Goal: Transaction & Acquisition: Purchase product/service

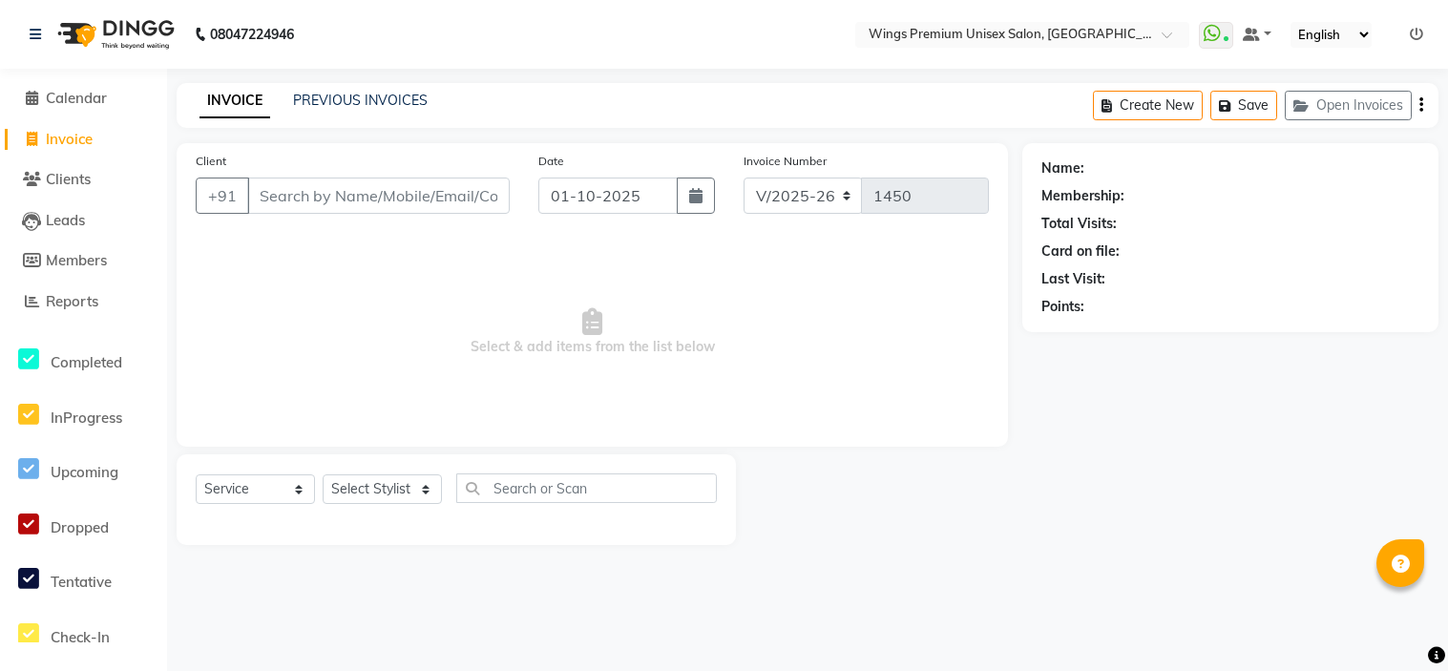
select select "674"
select select "service"
click at [368, 497] on select "Select Stylist [PERSON_NAME] [PERSON_NAME] Front Desk [PERSON_NAME] Shruti Pand…" at bounding box center [382, 489] width 119 height 30
select select "43416"
click at [323, 475] on select "Select Stylist [PERSON_NAME] [PERSON_NAME] Front Desk [PERSON_NAME] Shruti Pand…" at bounding box center [382, 489] width 119 height 30
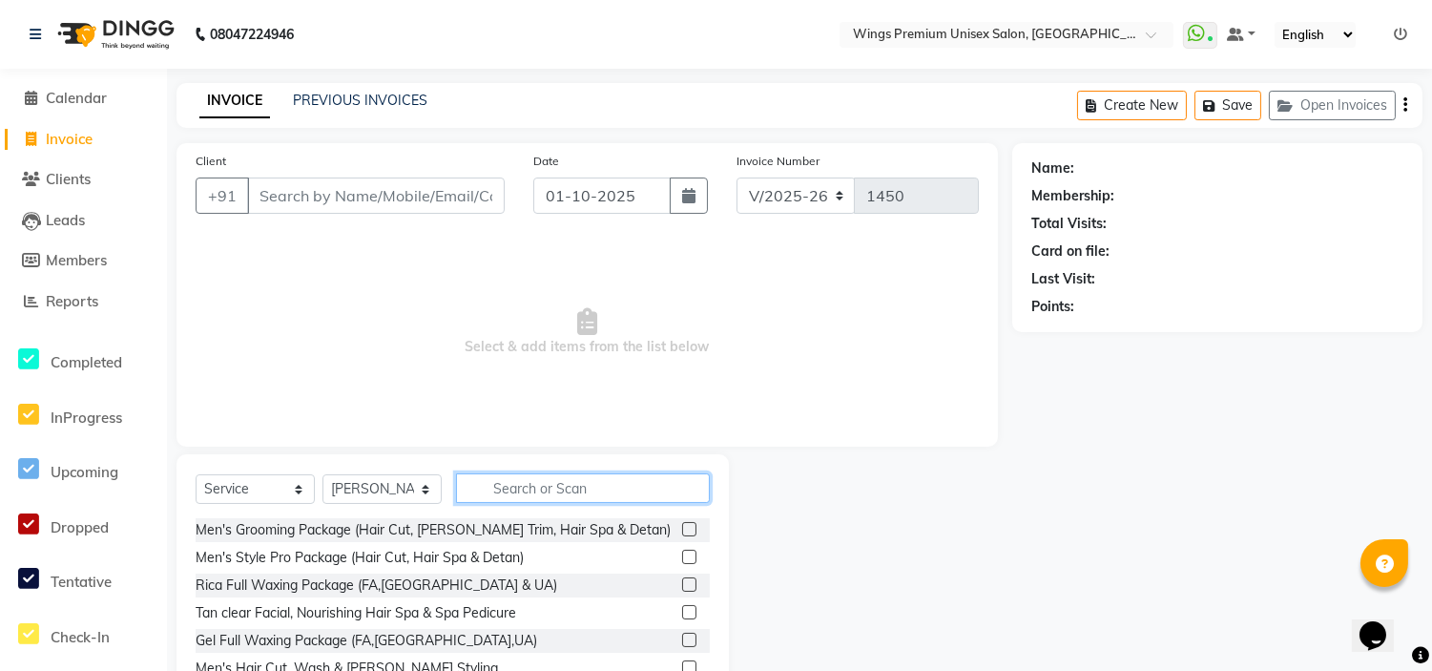
click at [500, 496] on input "text" at bounding box center [583, 488] width 254 height 30
drag, startPoint x: 500, startPoint y: 496, endPoint x: 567, endPoint y: 441, distance: 86.7
click at [567, 441] on div "Client +91 Date [DATE] Invoice Number V/2025 V/[PHONE_NUMBER] Select & add item…" at bounding box center [587, 439] width 850 height 593
click at [537, 490] on input "text" at bounding box center [583, 488] width 254 height 30
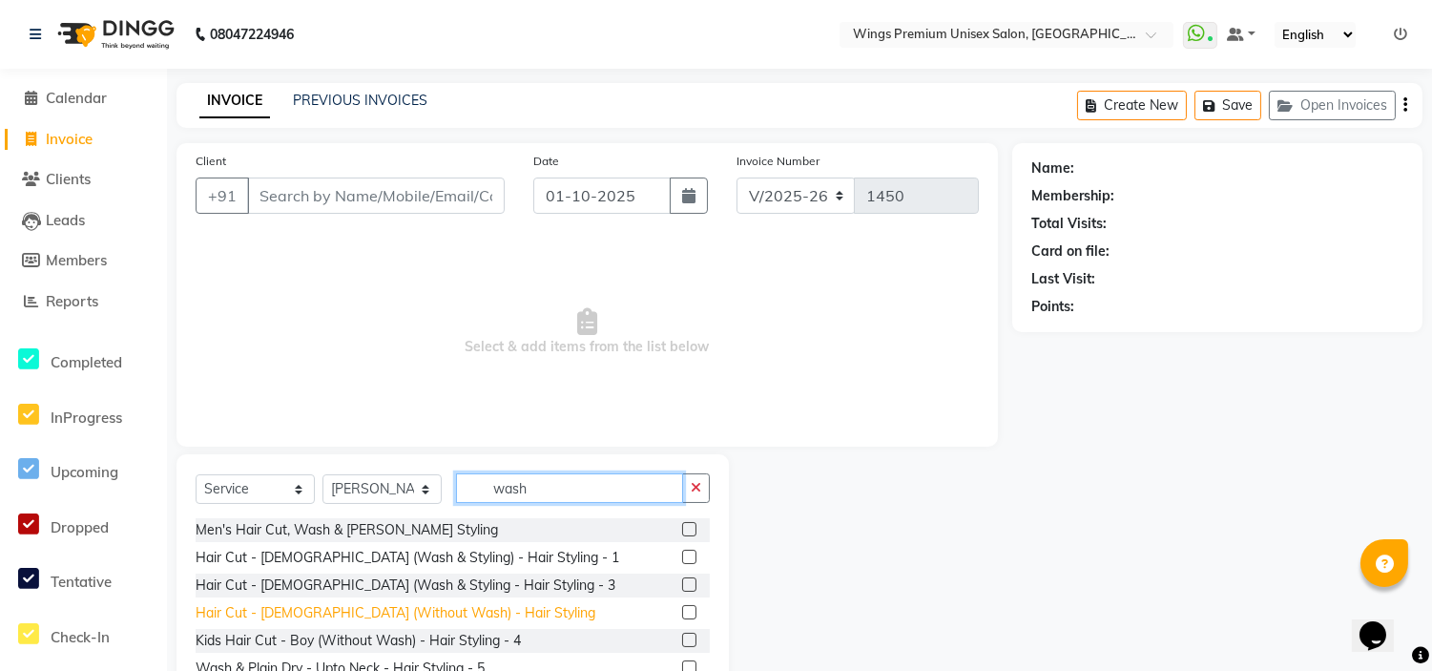
scroll to position [5, 0]
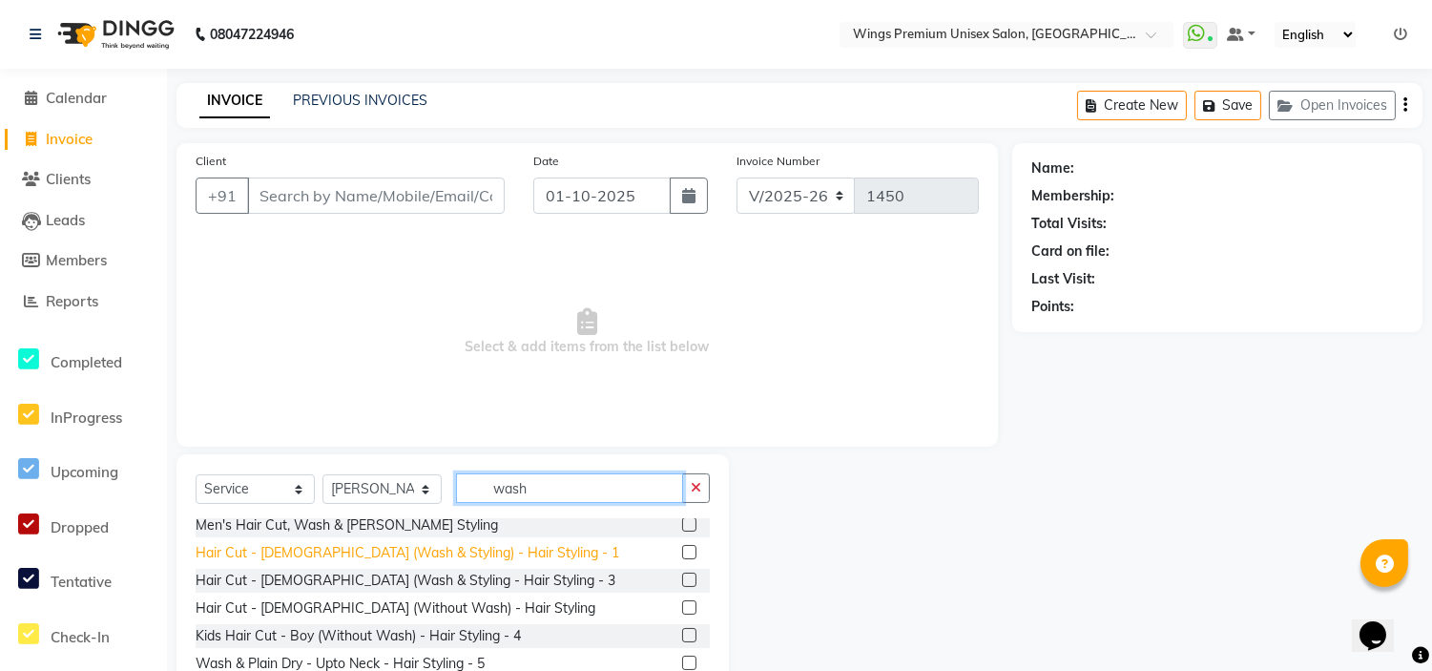
type input "wash"
click at [447, 552] on div "Hair Cut - [DEMOGRAPHIC_DATA] (Wash & Styling) - Hair Styling - 1" at bounding box center [408, 553] width 424 height 20
checkbox input "false"
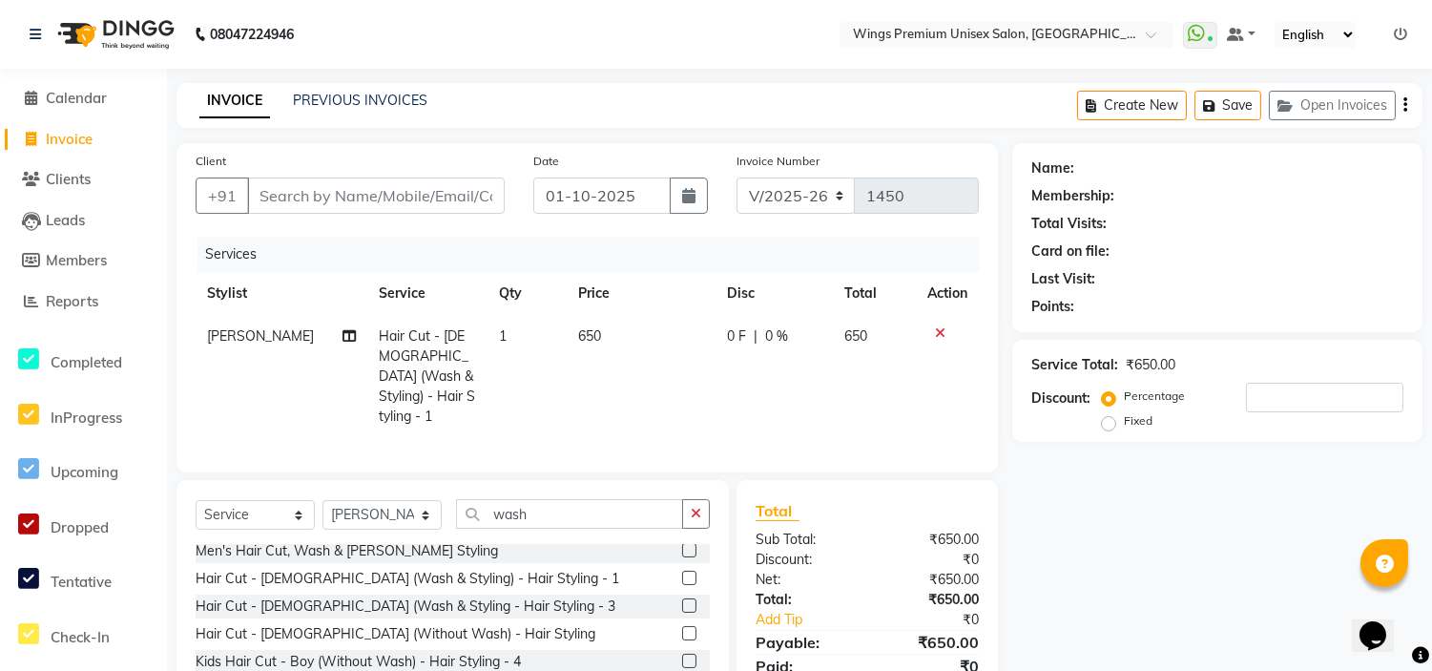
click at [946, 331] on div at bounding box center [947, 332] width 40 height 13
click at [940, 330] on icon at bounding box center [940, 332] width 10 height 13
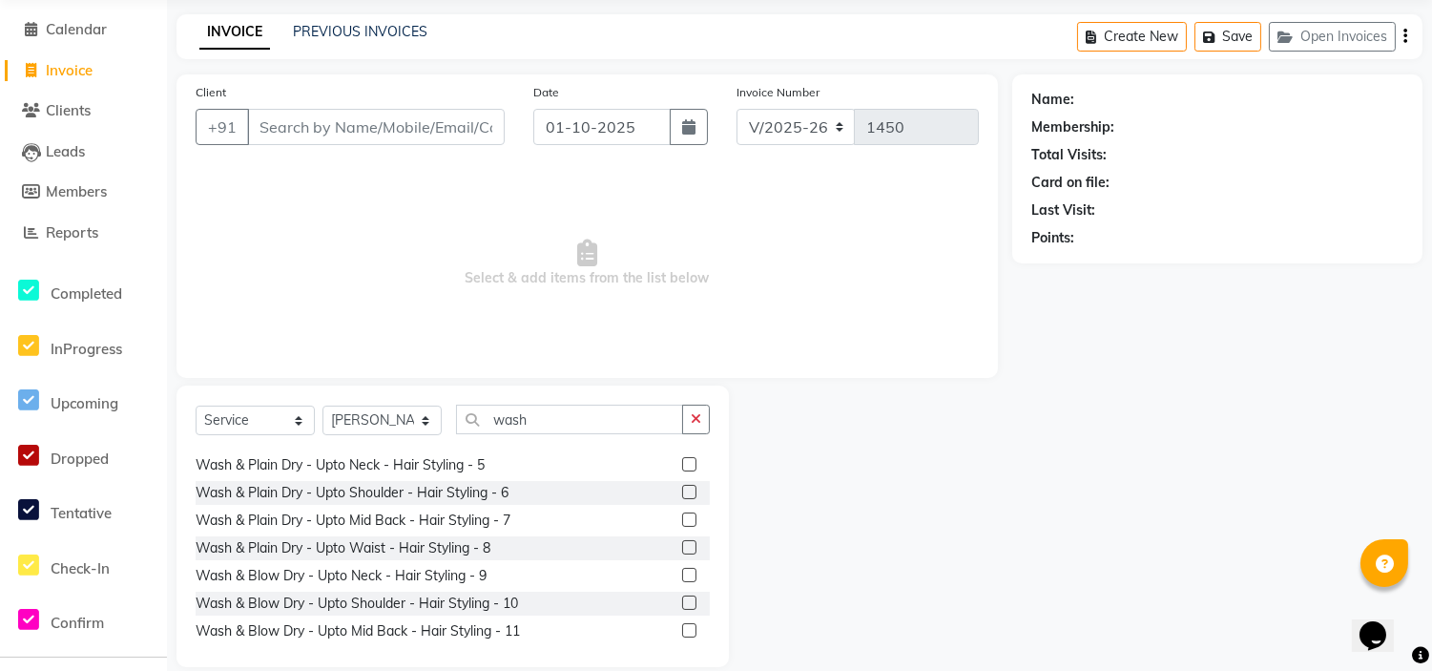
scroll to position [141, 0]
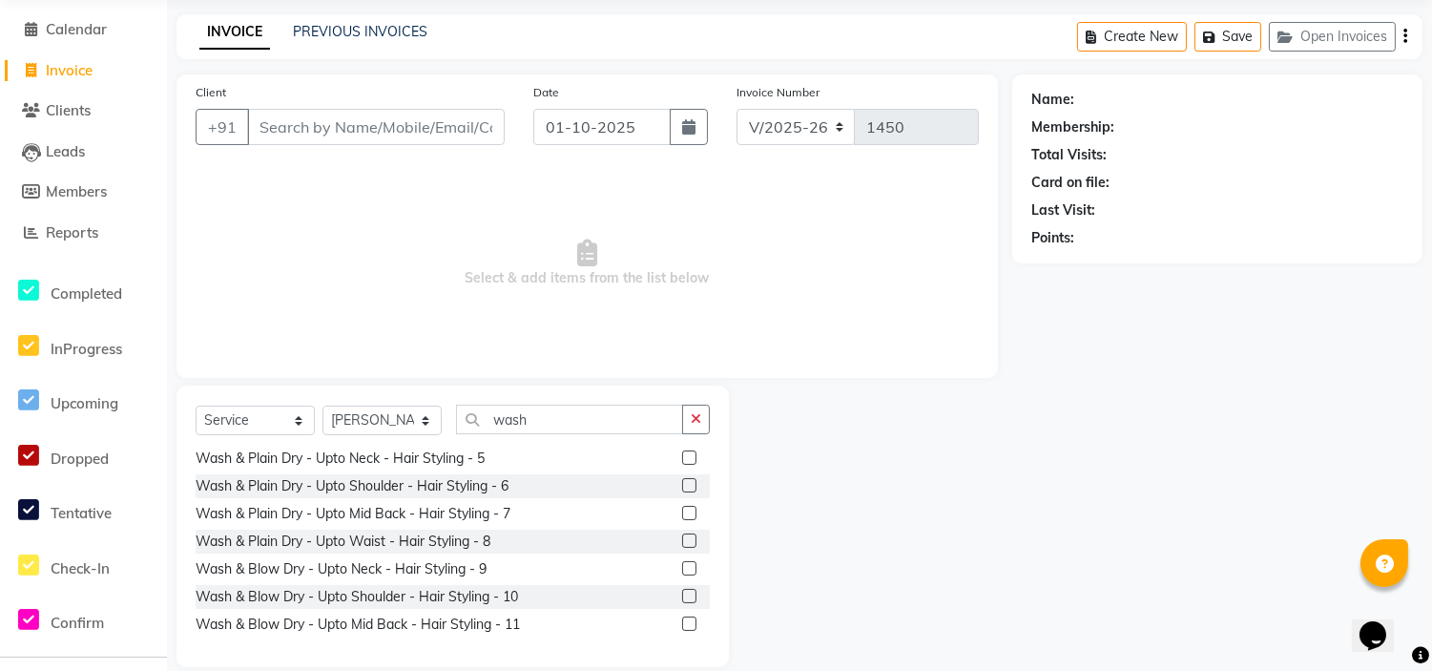
click at [682, 622] on label at bounding box center [689, 623] width 14 height 14
click at [682, 622] on input "checkbox" at bounding box center [688, 624] width 12 height 12
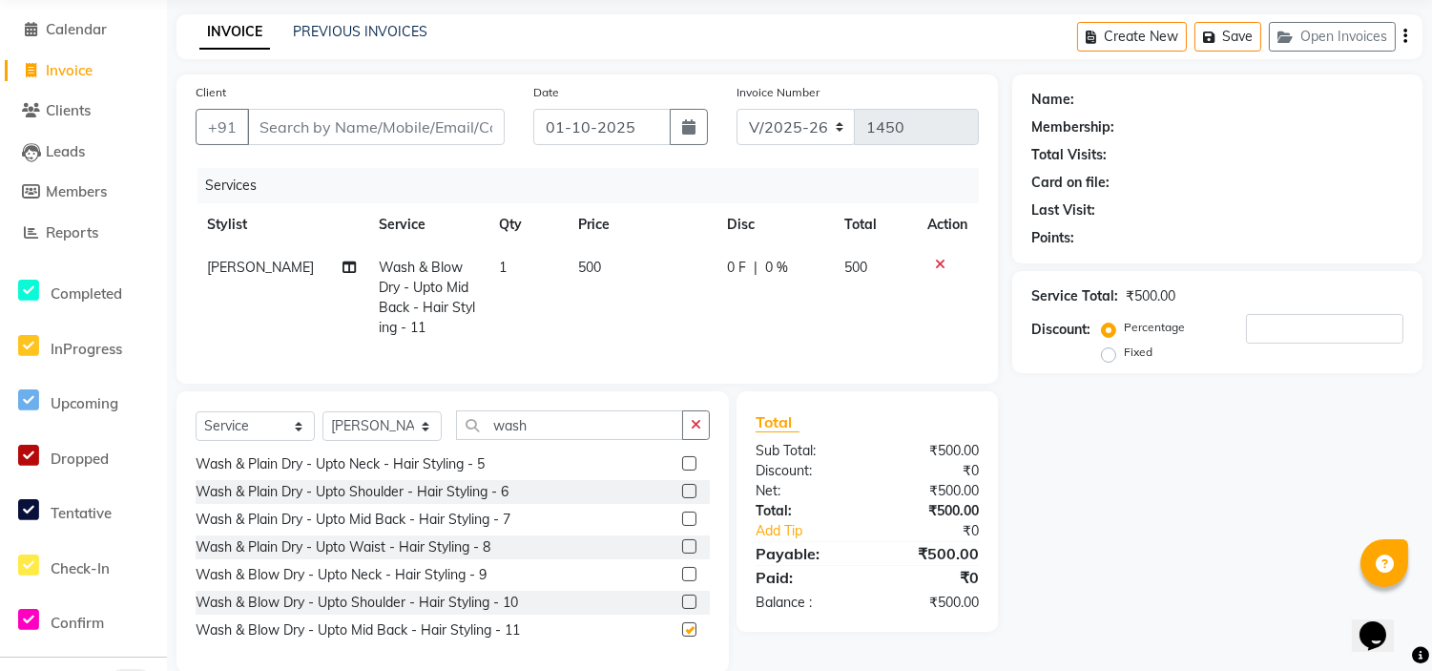
checkbox input "false"
click at [430, 121] on input "Client" at bounding box center [376, 127] width 258 height 36
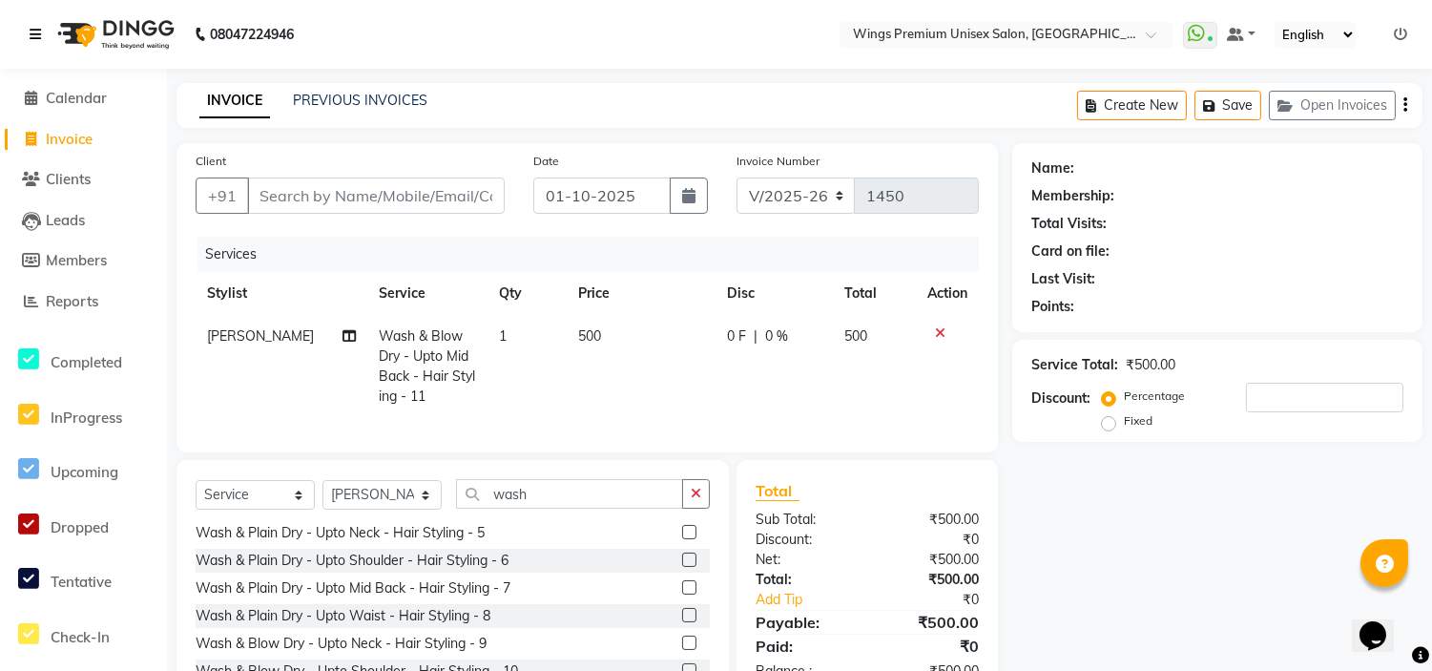
click at [31, 31] on icon at bounding box center [35, 34] width 11 height 13
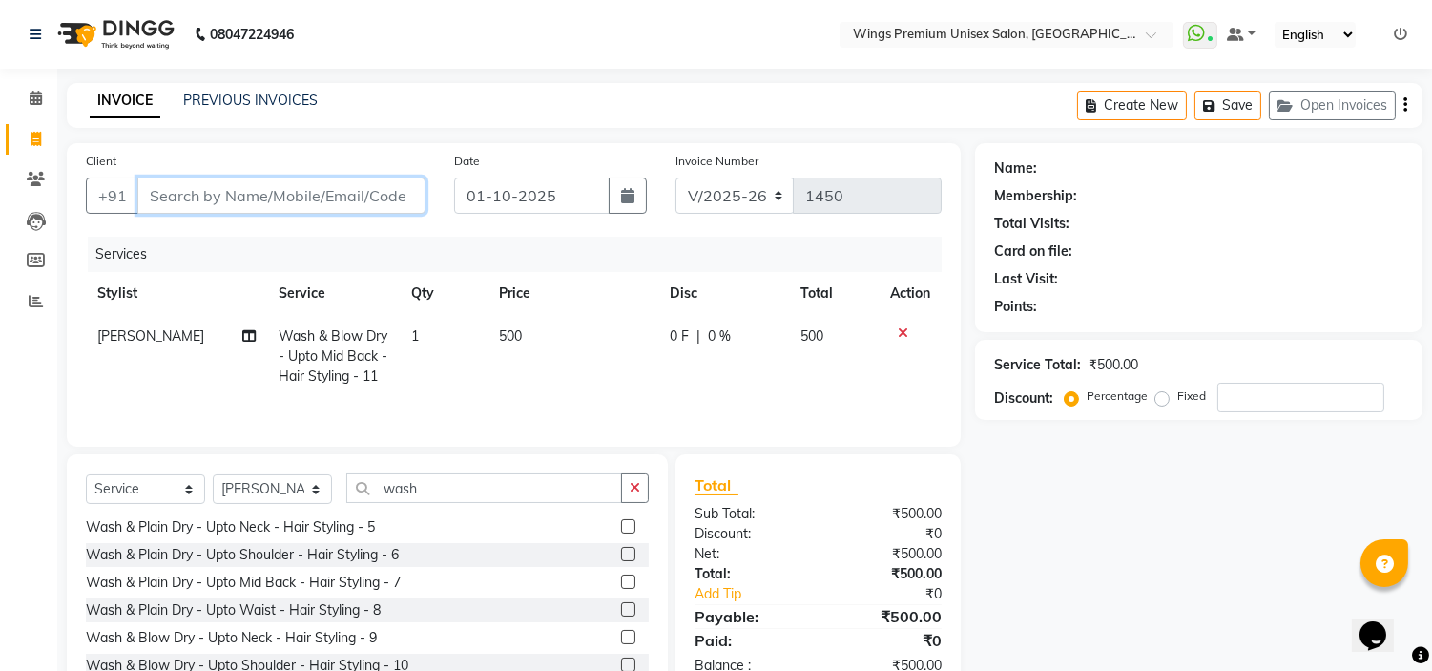
click at [386, 182] on input "Client" at bounding box center [281, 195] width 288 height 36
click at [386, 189] on input "Client" at bounding box center [281, 195] width 288 height 36
type input "7"
type input "0"
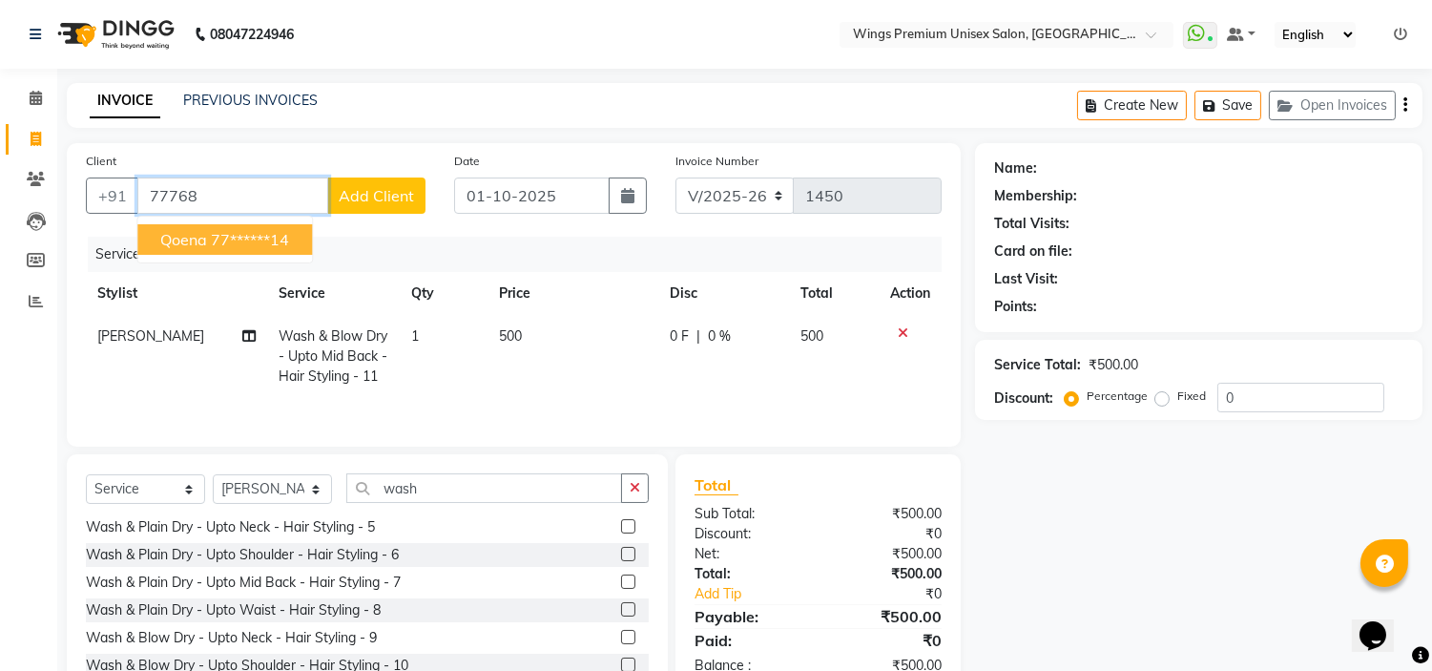
click at [252, 235] on ngb-highlight "77******14" at bounding box center [250, 239] width 78 height 19
type input "77******14"
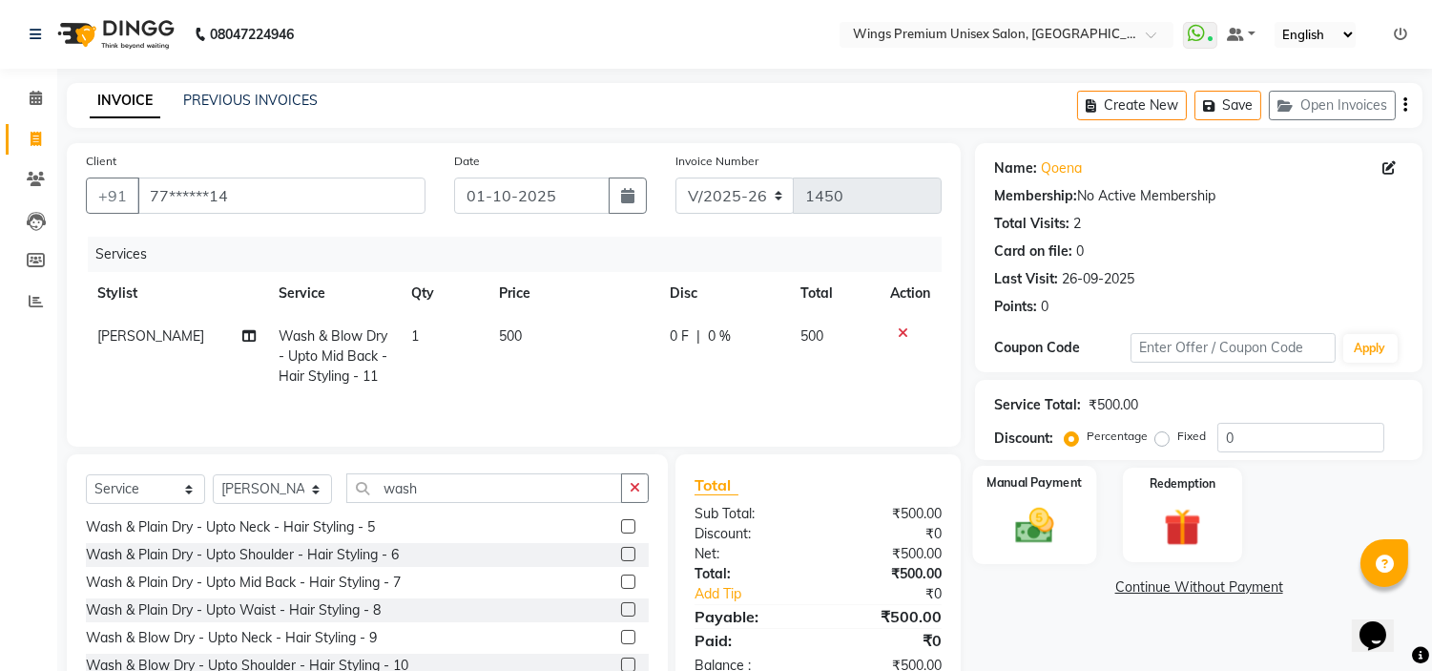
click at [1042, 525] on img at bounding box center [1035, 526] width 63 height 45
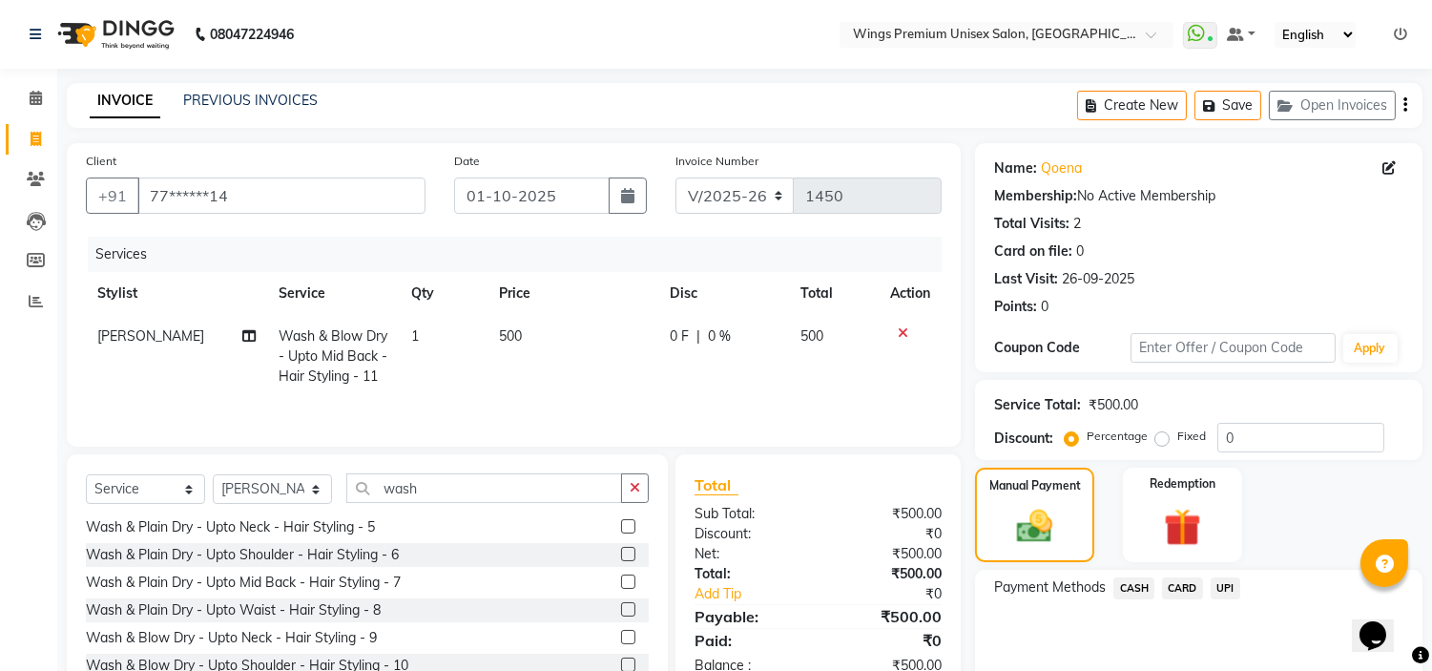
click at [1224, 585] on span "UPI" at bounding box center [1226, 588] width 30 height 22
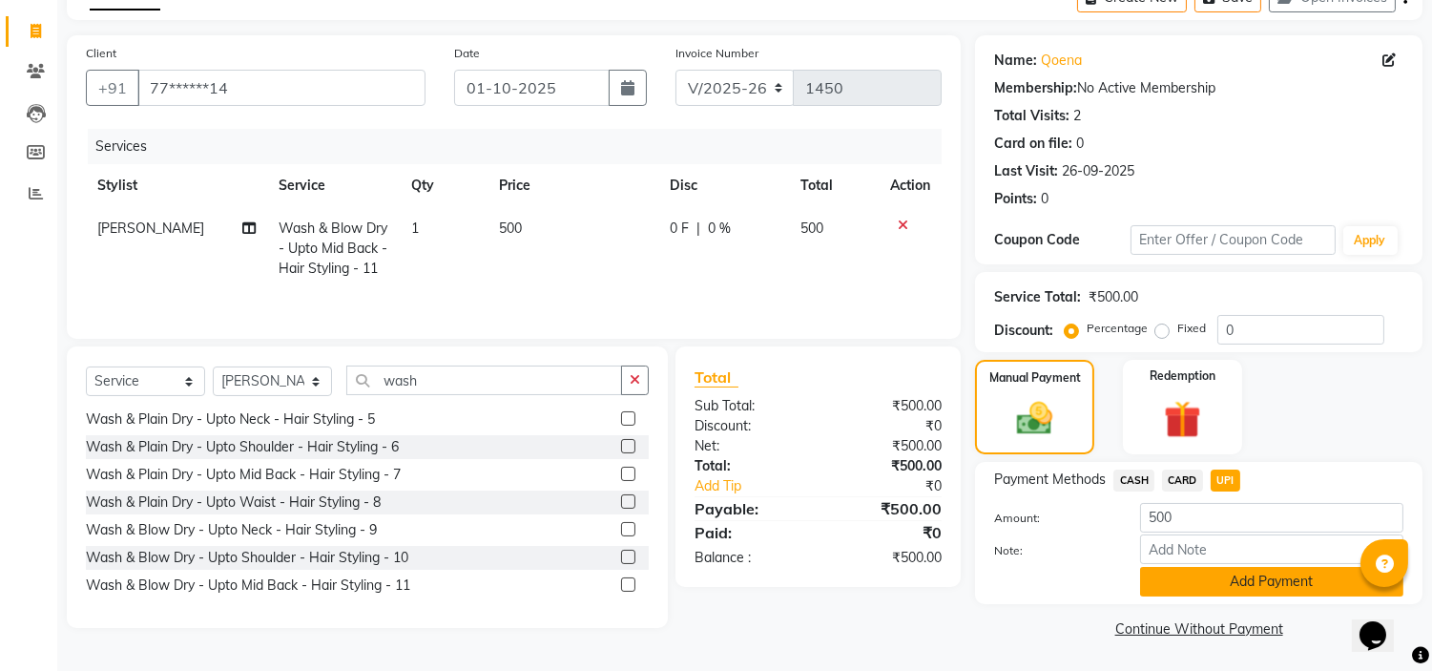
click at [1213, 583] on button "Add Payment" at bounding box center [1271, 582] width 263 height 30
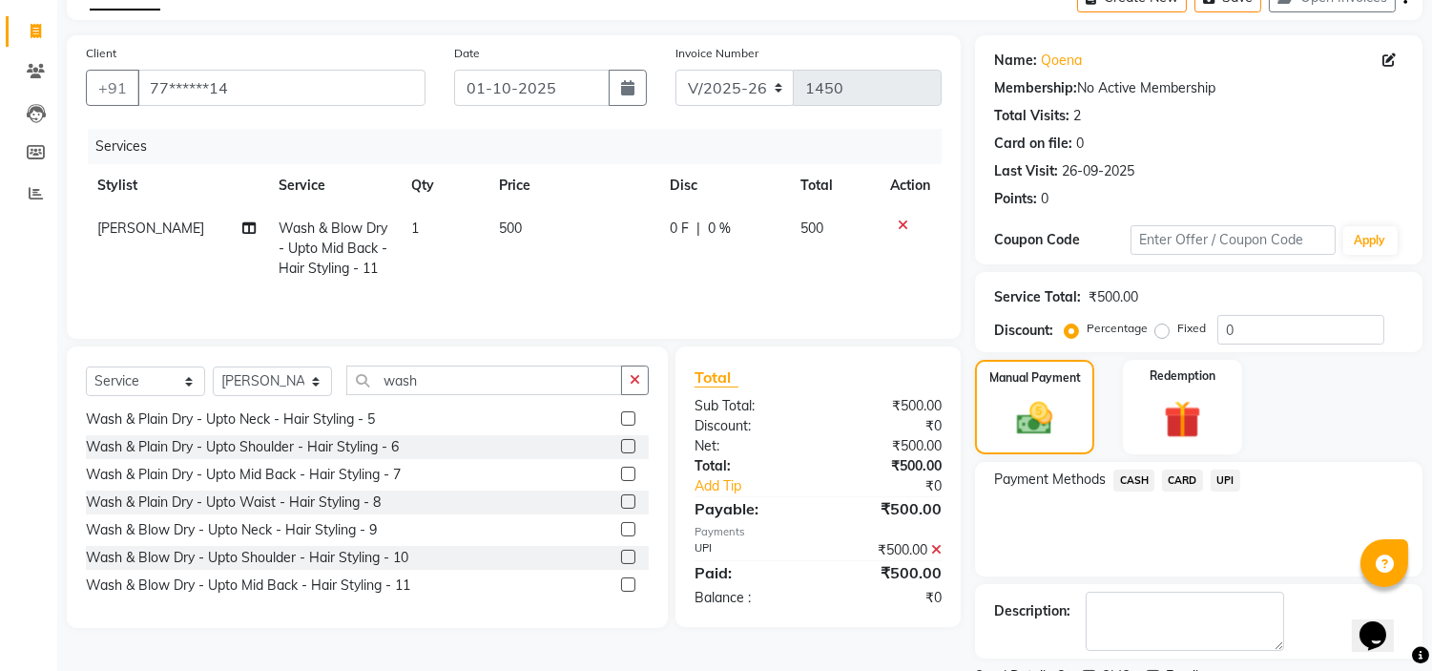
scroll to position [187, 0]
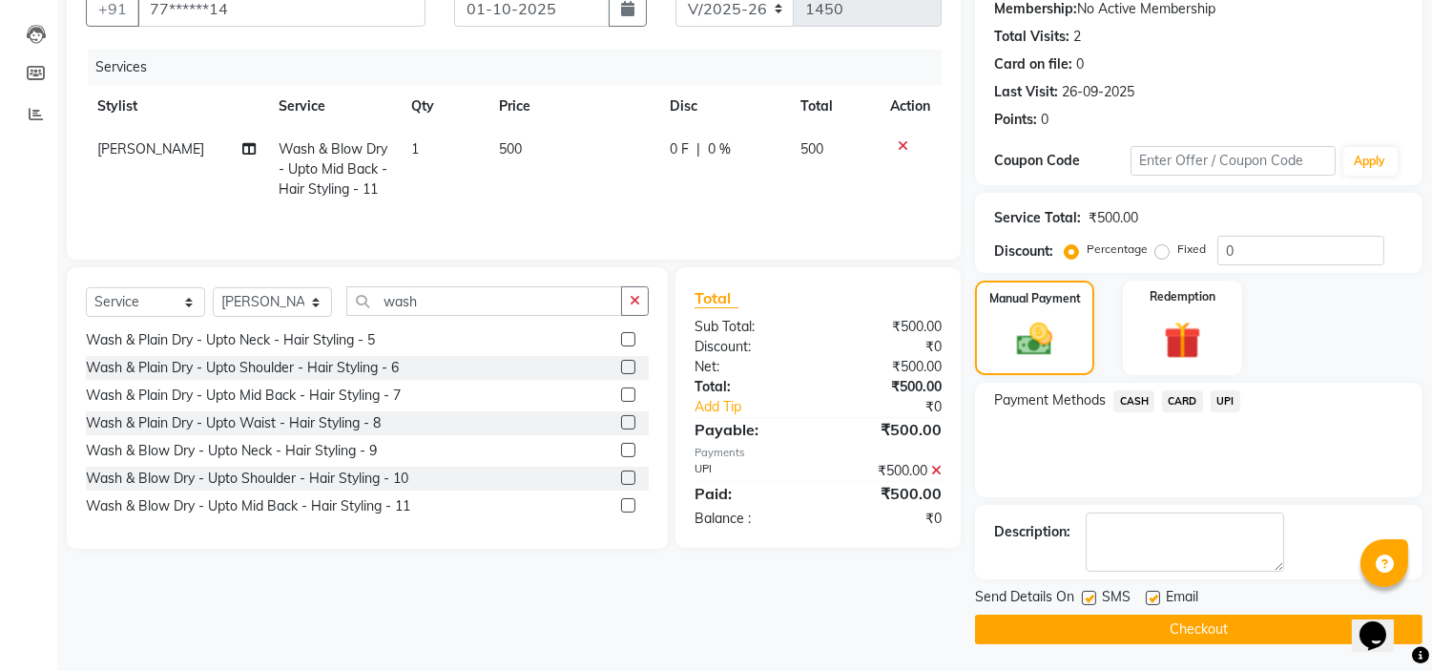
click at [1212, 636] on button "Checkout" at bounding box center [1199, 630] width 448 height 30
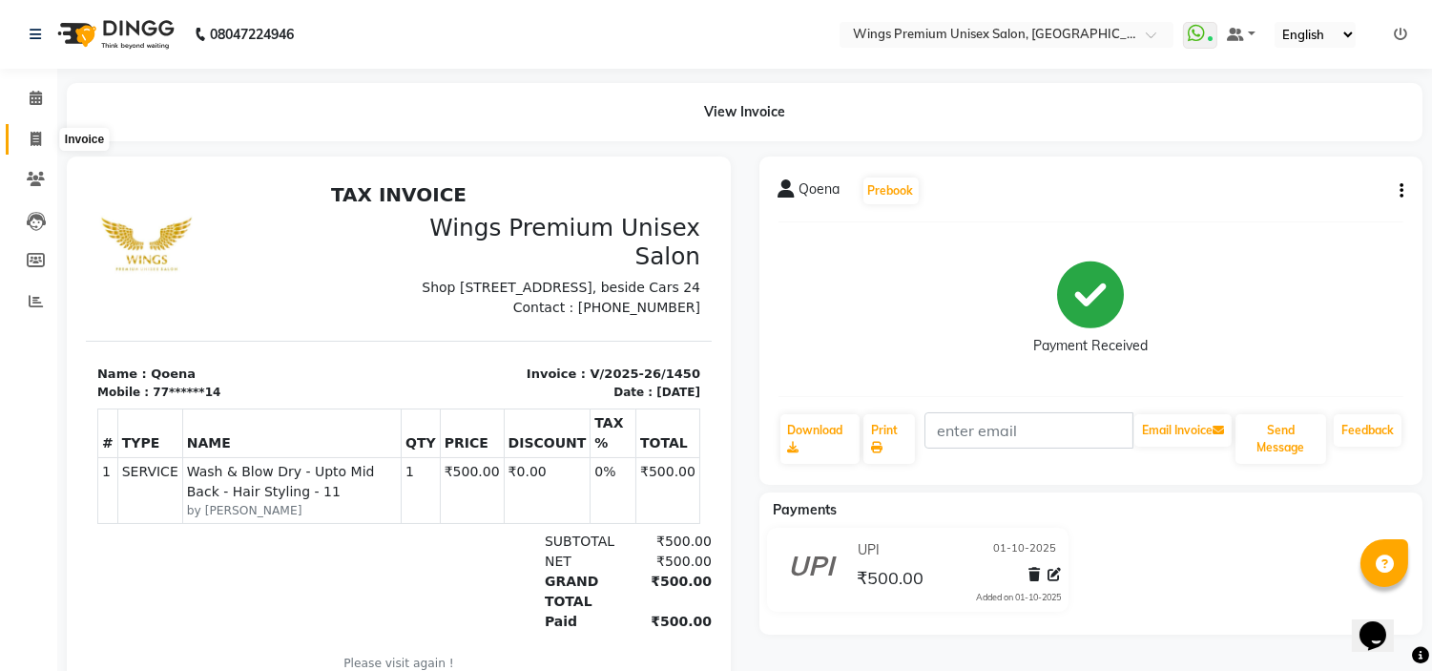
click at [27, 136] on span at bounding box center [35, 140] width 33 height 22
select select "674"
select select "service"
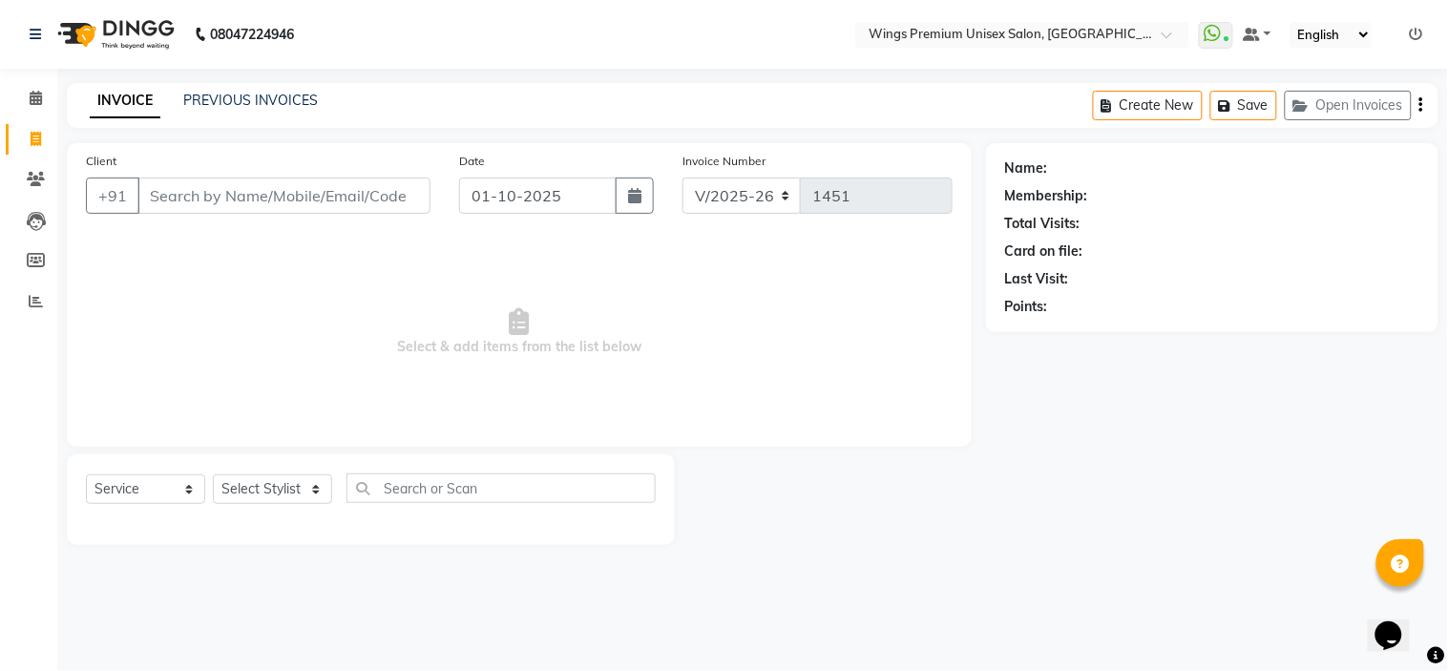
click at [198, 197] on input "Client" at bounding box center [283, 195] width 293 height 36
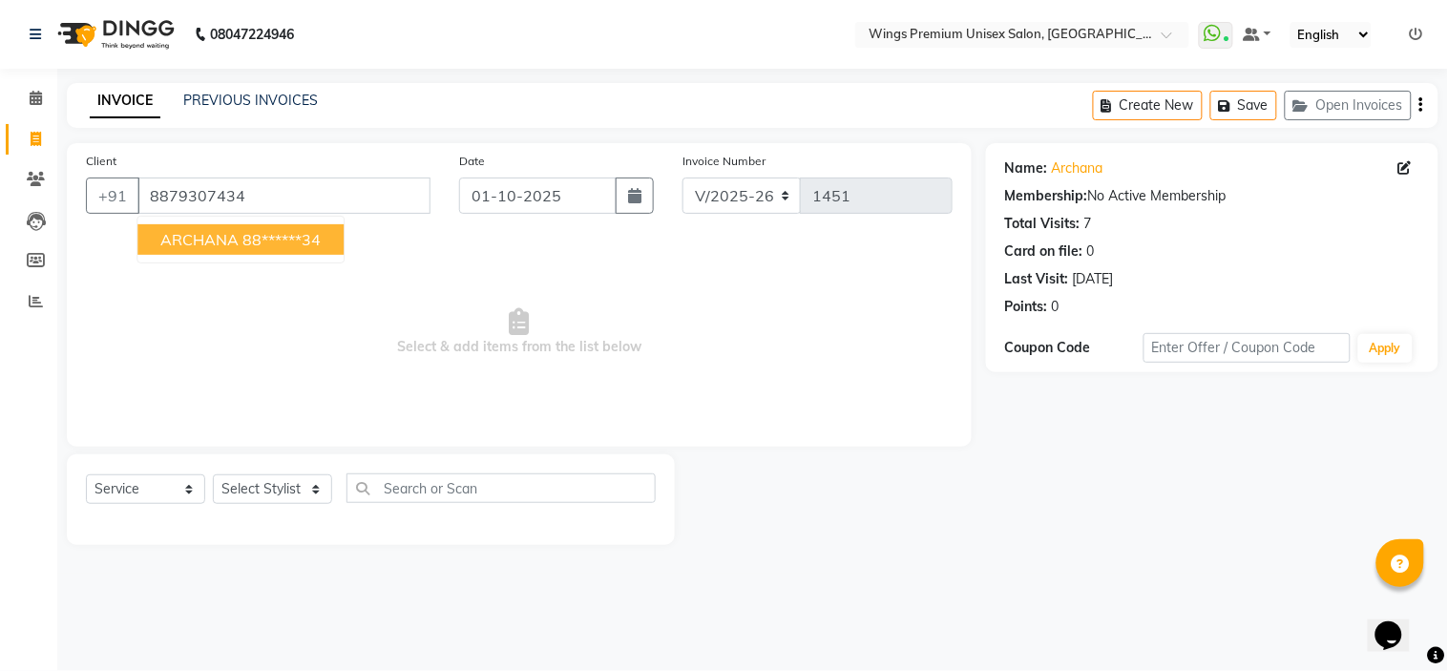
click at [197, 235] on span "ARCHANA" at bounding box center [199, 239] width 78 height 19
type input "88******34"
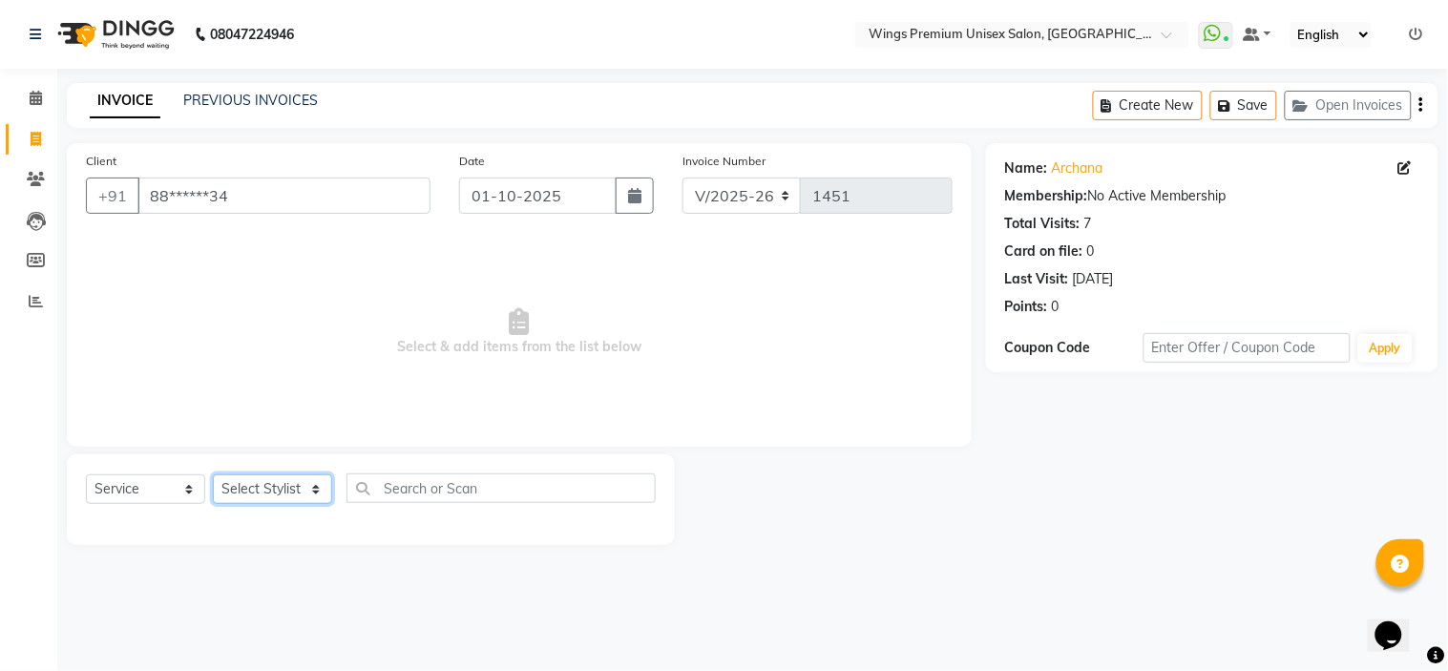
click at [268, 491] on select "Select Stylist [PERSON_NAME] [PERSON_NAME] Front Desk [PERSON_NAME] Shruti Pand…" at bounding box center [272, 489] width 119 height 30
select select "88889"
click at [213, 475] on select "Select Stylist [PERSON_NAME] [PERSON_NAME] Front Desk [PERSON_NAME] Shruti Pand…" at bounding box center [272, 489] width 119 height 30
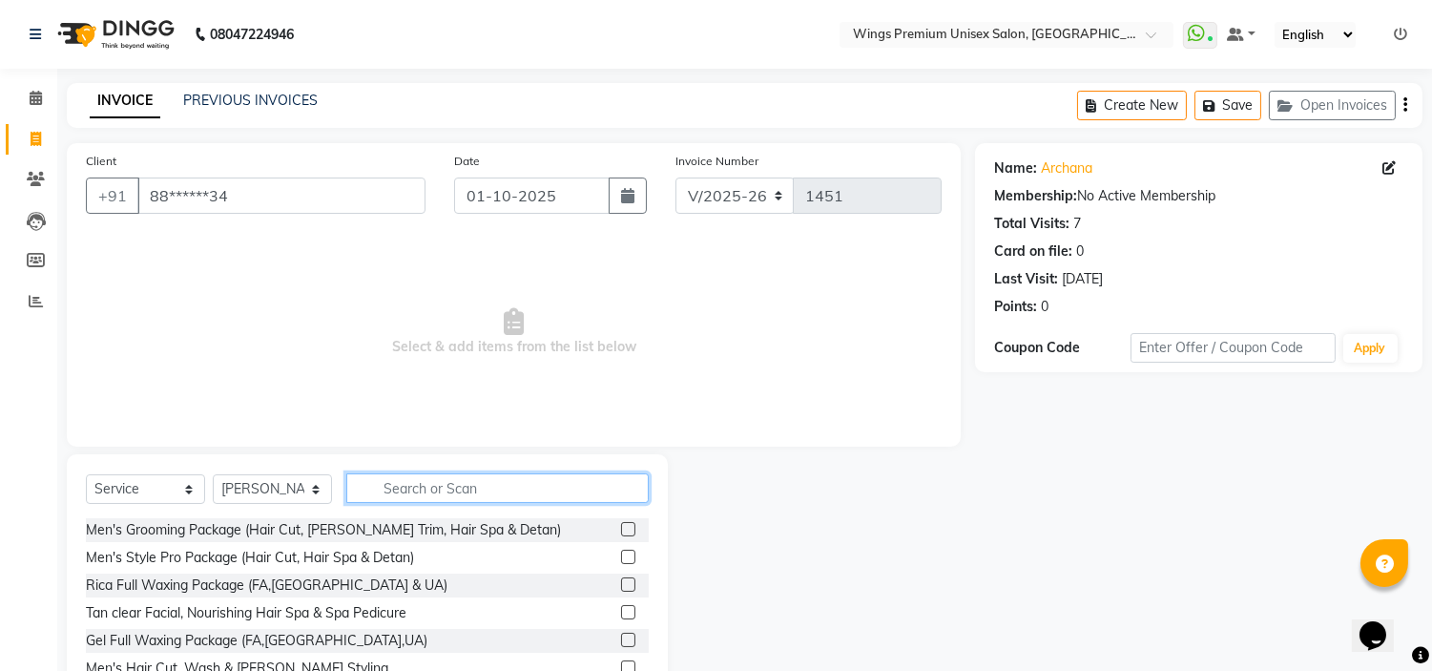
click at [386, 484] on input "text" at bounding box center [497, 488] width 302 height 30
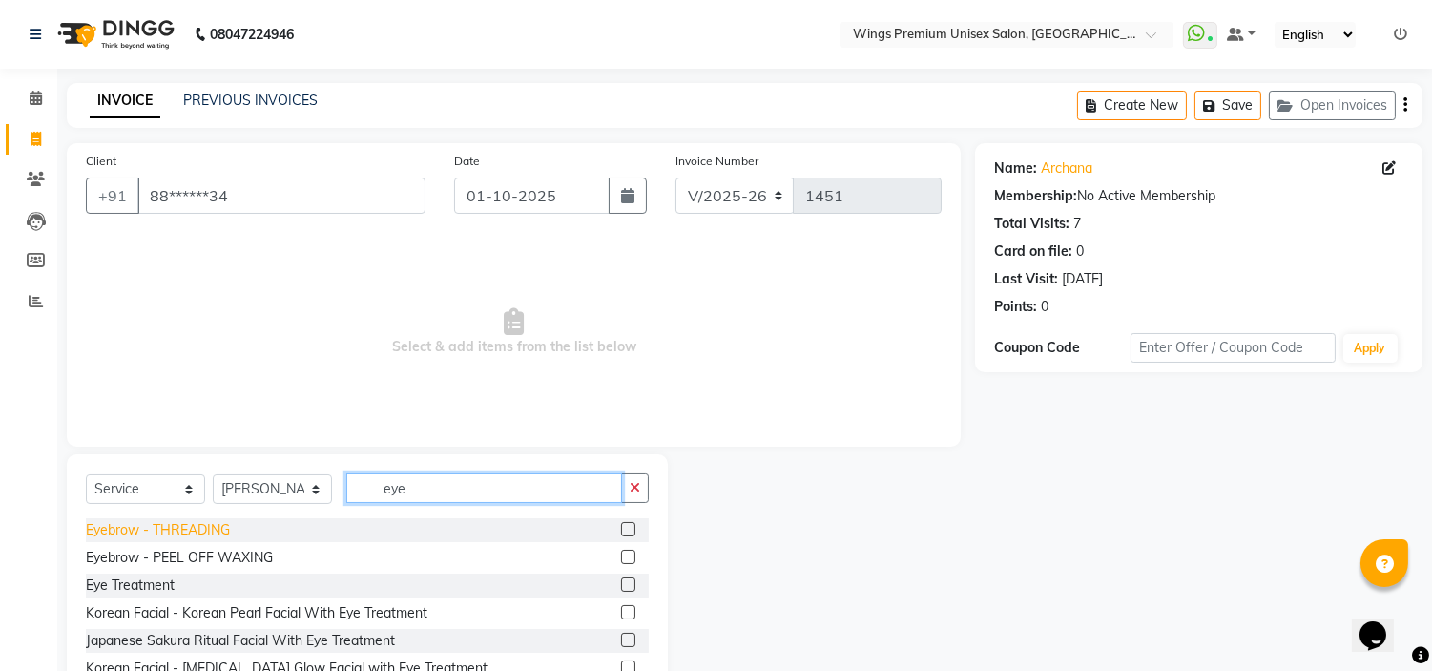
type input "eye"
click at [162, 522] on div "Eyebrow - THREADING" at bounding box center [158, 530] width 144 height 20
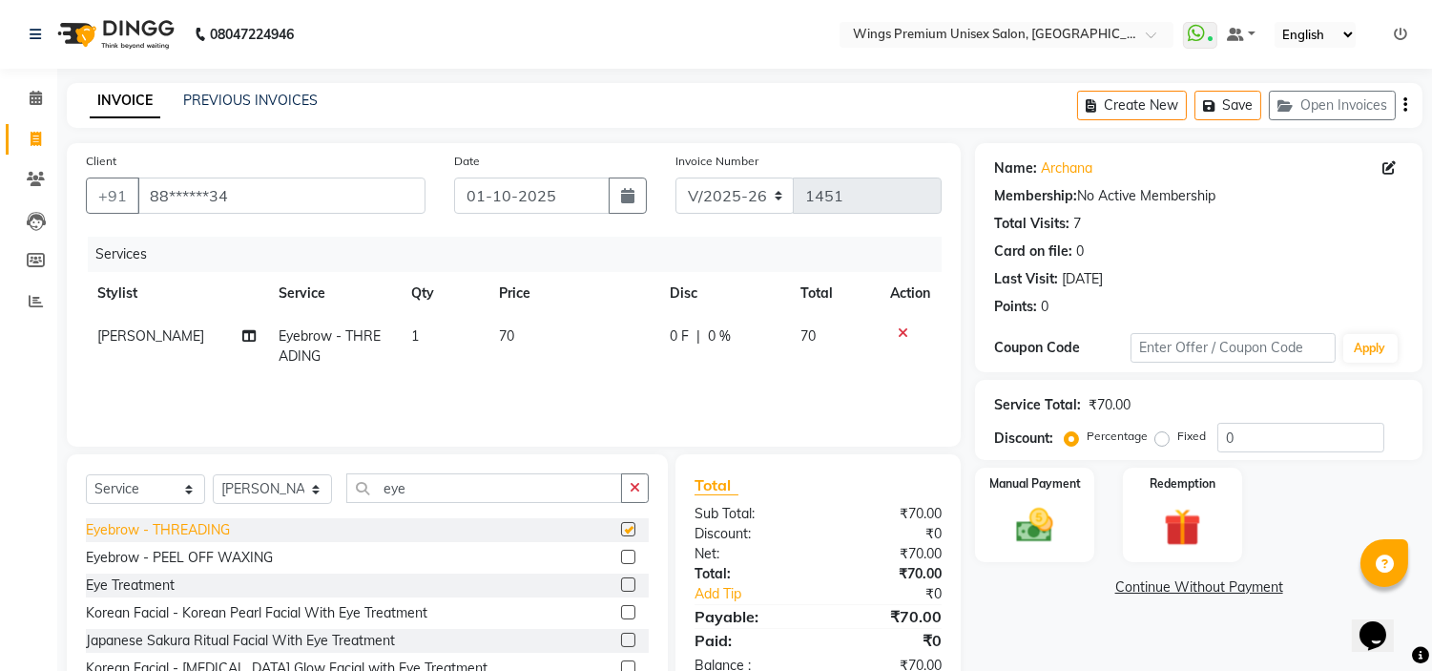
checkbox input "false"
click at [633, 491] on icon "button" at bounding box center [635, 487] width 10 height 13
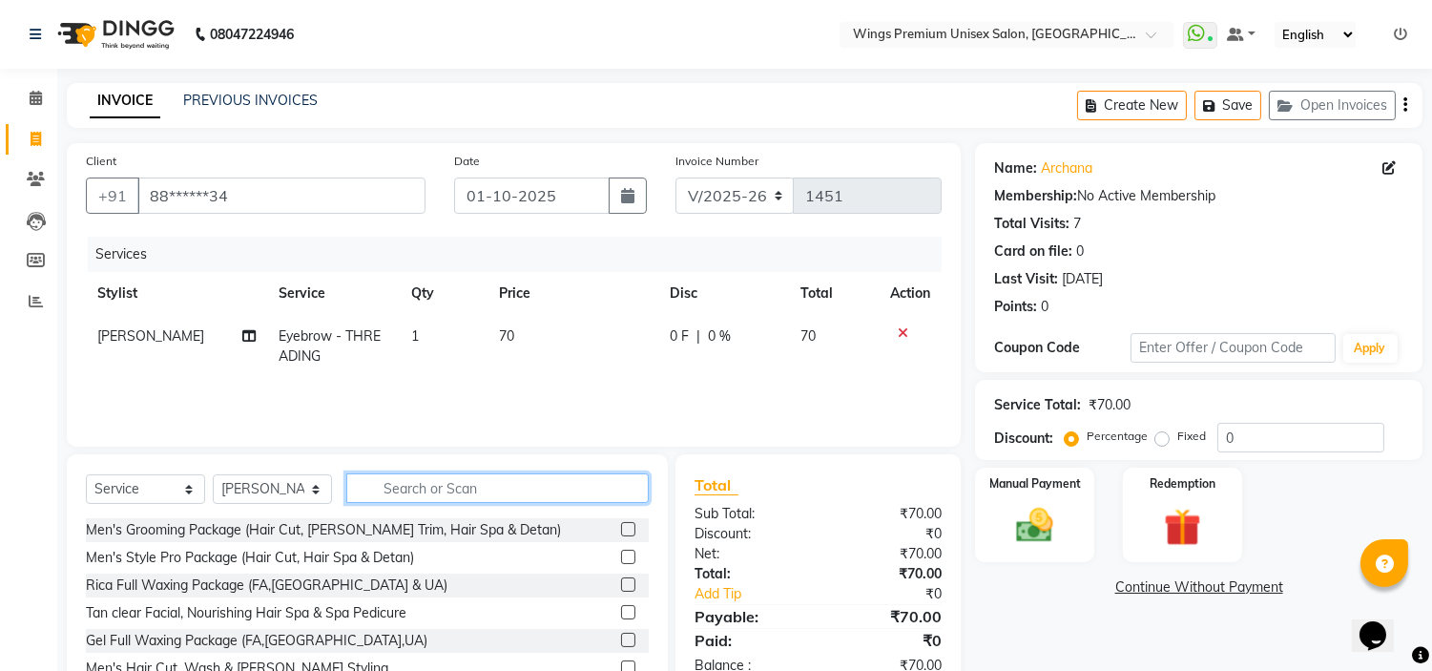
click at [549, 492] on input "text" at bounding box center [497, 488] width 302 height 30
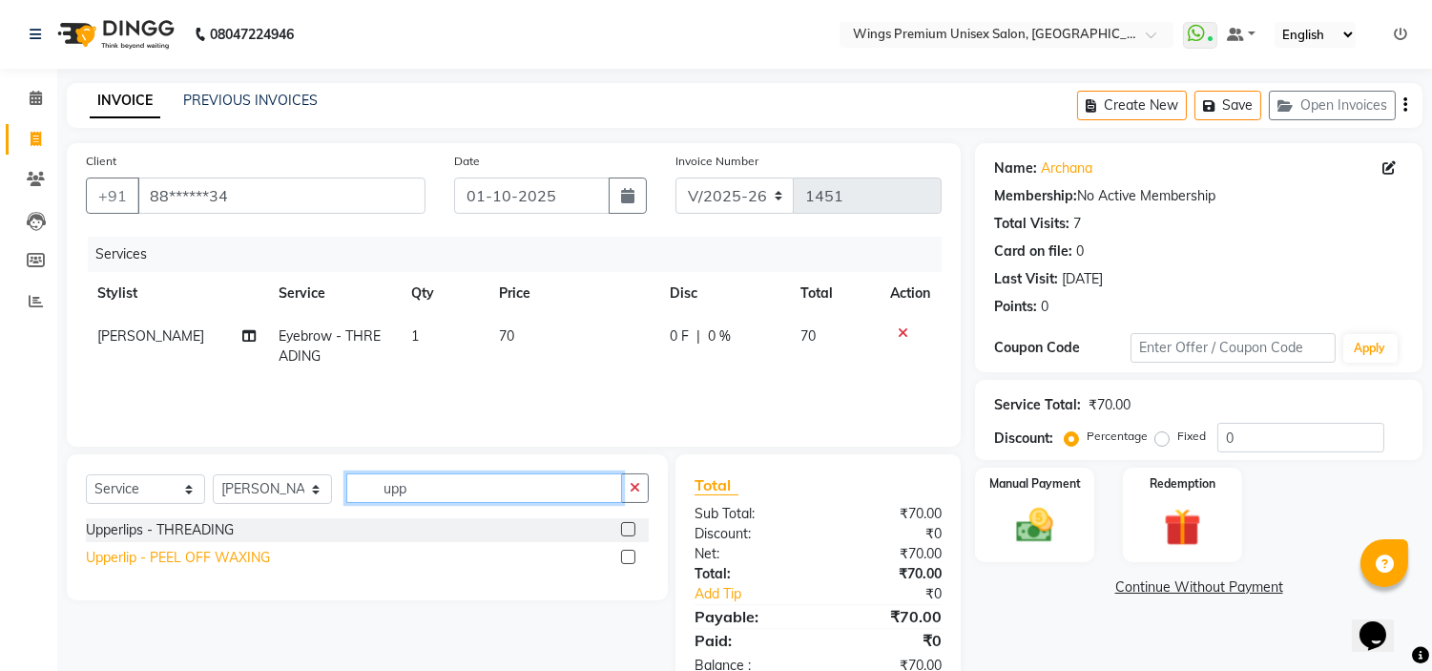
type input "upp"
click at [237, 552] on div "Upperlip - PEEL OFF WAXING" at bounding box center [178, 558] width 184 height 20
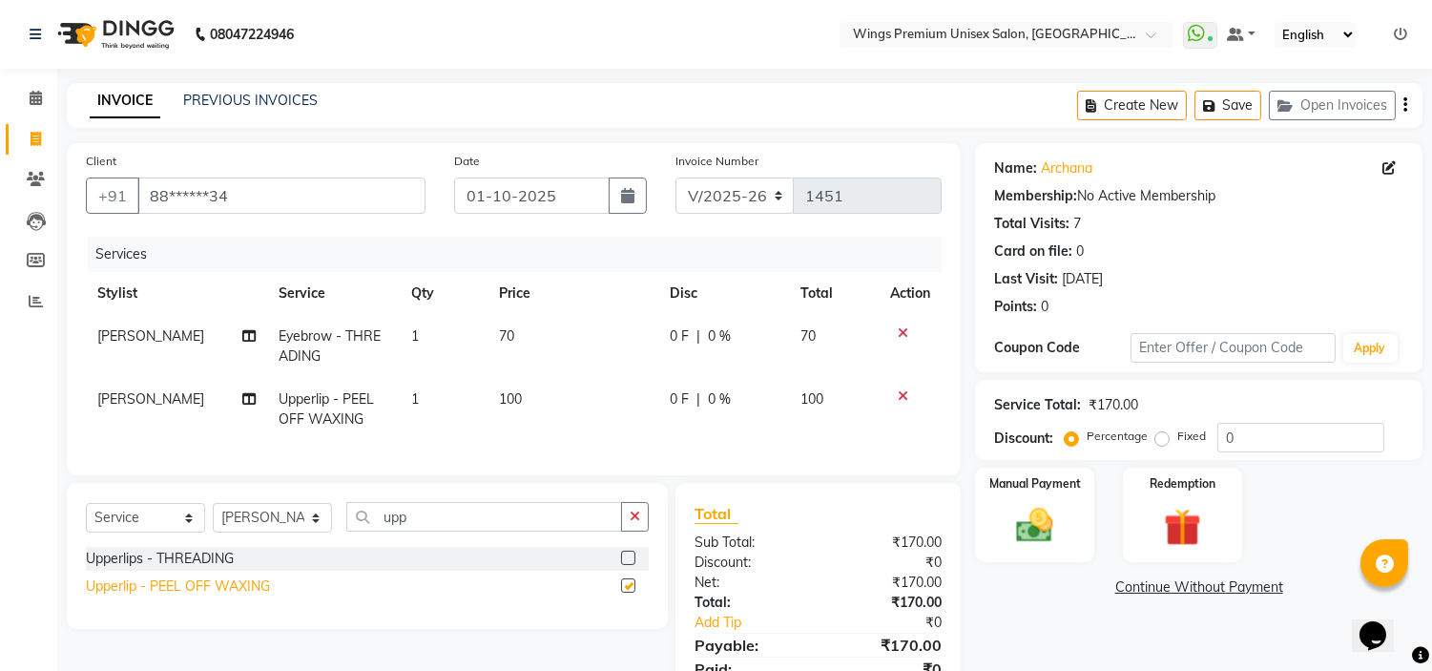
checkbox input "false"
click at [640, 531] on button "button" at bounding box center [635, 517] width 28 height 30
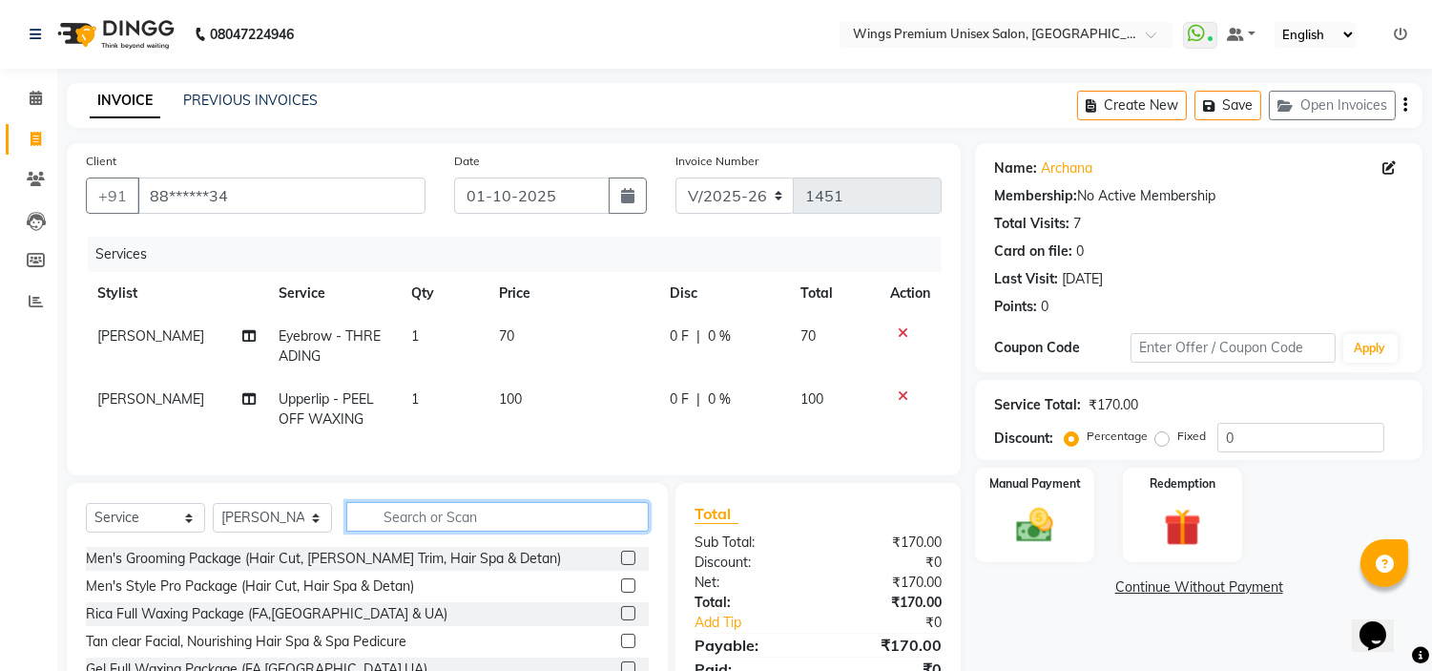
click at [587, 531] on input "text" at bounding box center [497, 517] width 302 height 30
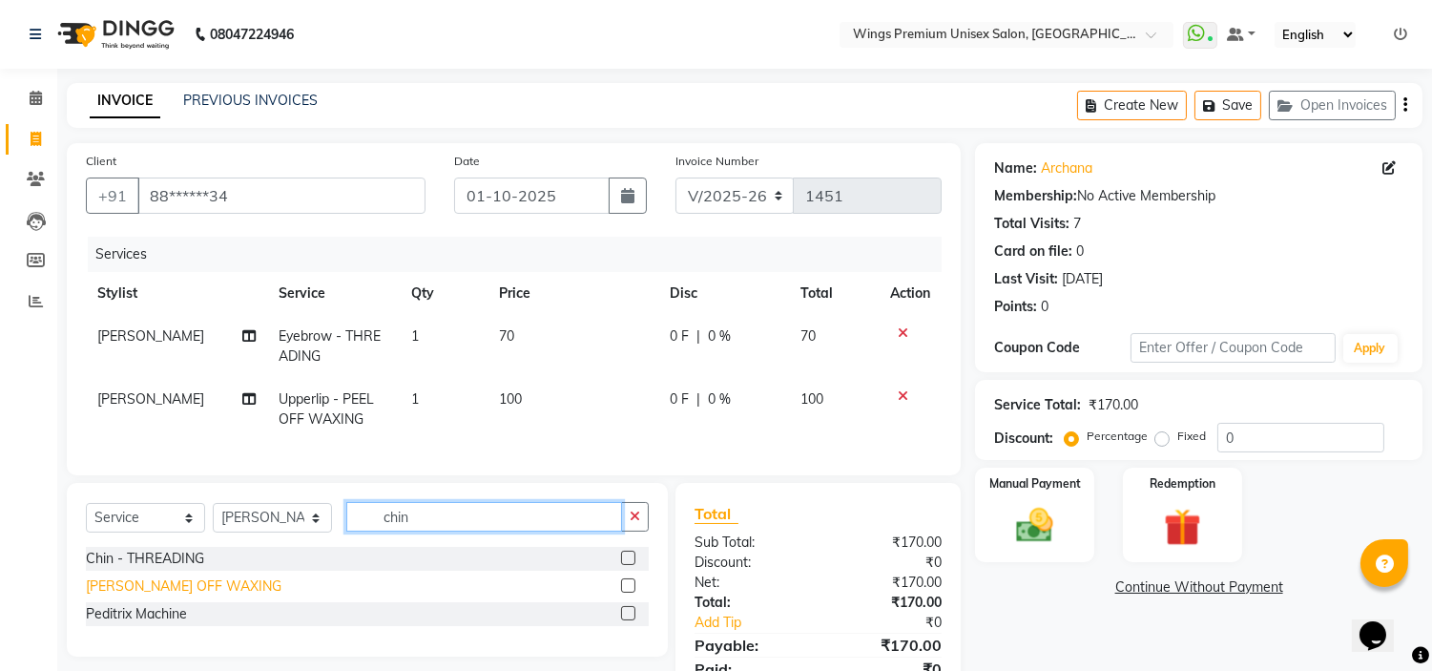
type input "chin"
click at [221, 596] on div "[PERSON_NAME] OFF WAXING" at bounding box center [184, 586] width 196 height 20
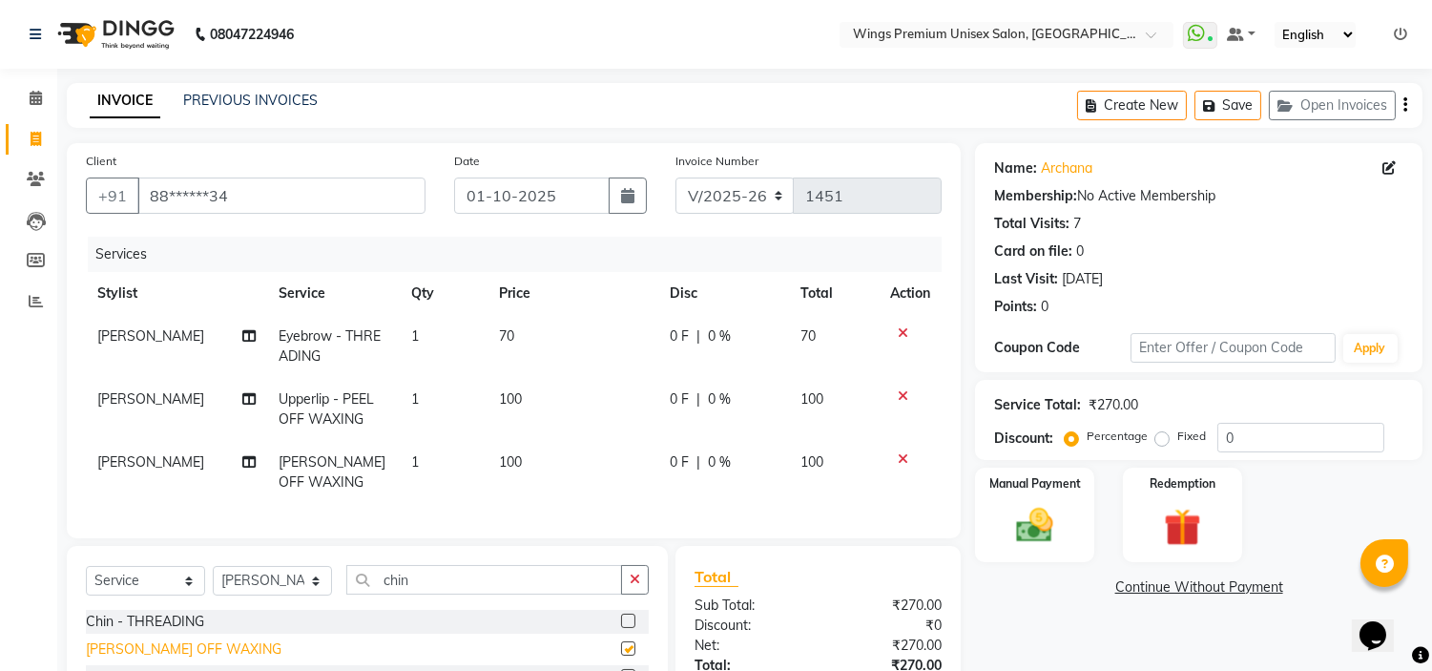
checkbox input "false"
click at [1022, 516] on img at bounding box center [1035, 526] width 63 height 45
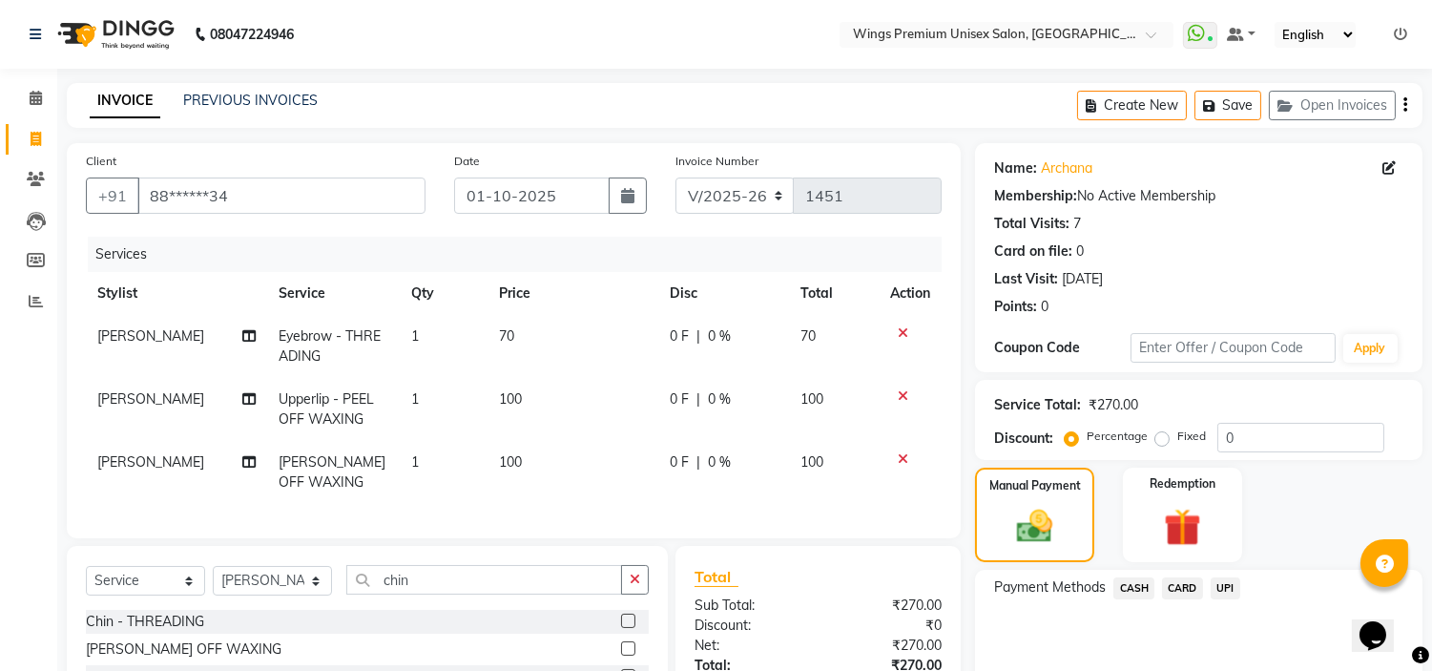
click at [1221, 577] on span "UPI" at bounding box center [1226, 588] width 30 height 22
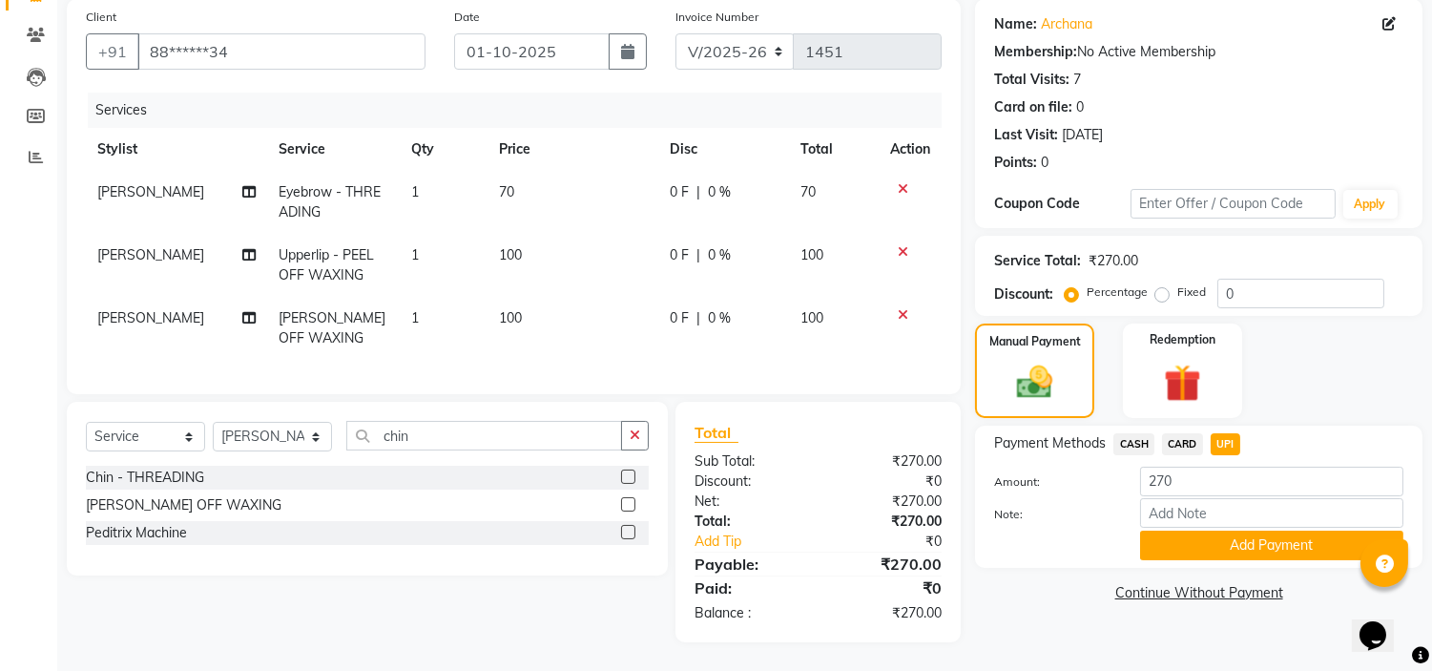
scroll to position [159, 0]
click at [1281, 531] on button "Add Payment" at bounding box center [1271, 546] width 263 height 30
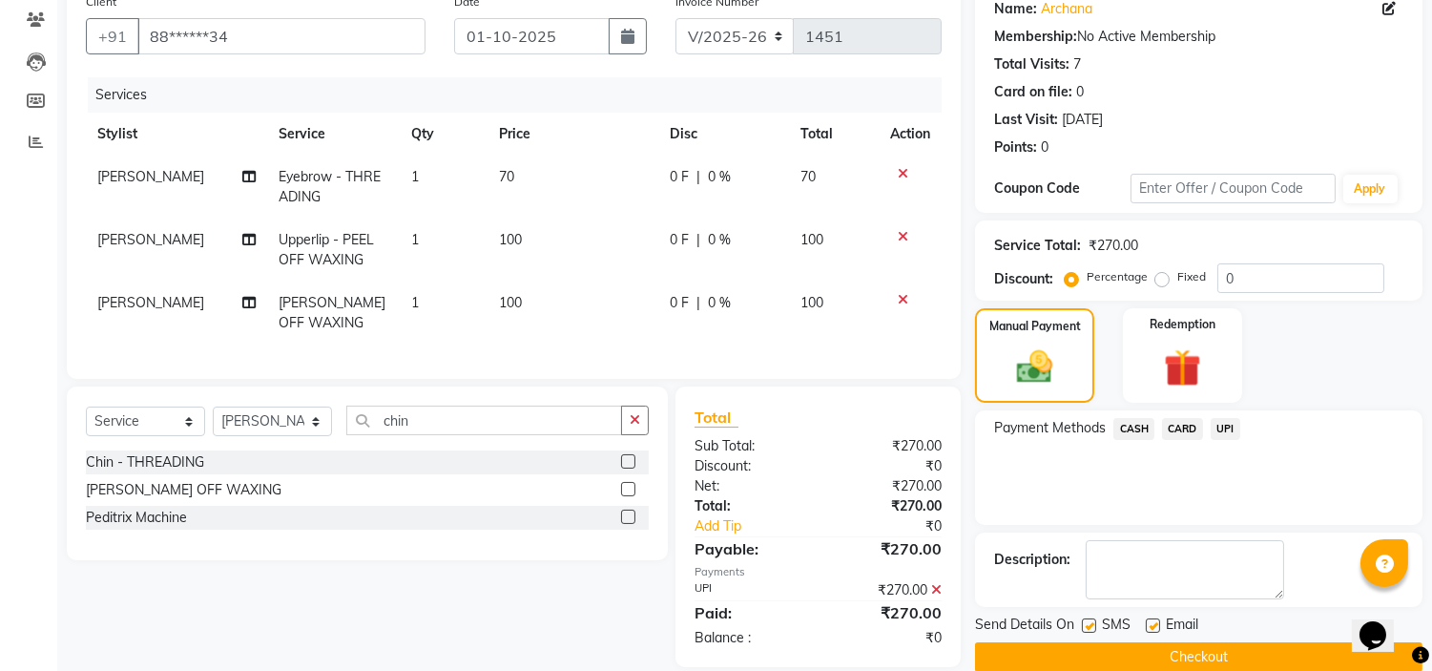
click at [1219, 647] on button "Checkout" at bounding box center [1199, 657] width 448 height 30
